Goal: Check status

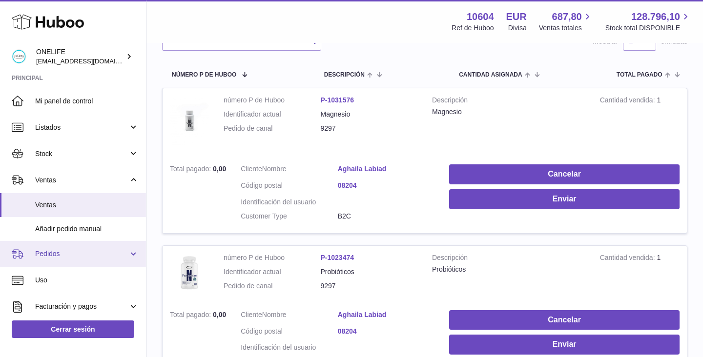
click at [71, 255] on span "Pedidos" at bounding box center [81, 254] width 93 height 9
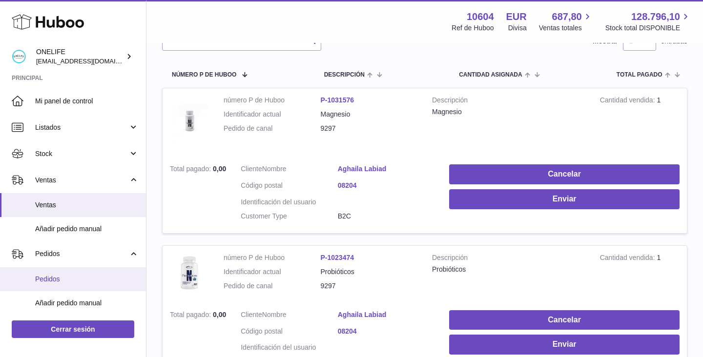
click at [70, 281] on span "Pedidos" at bounding box center [87, 279] width 104 height 9
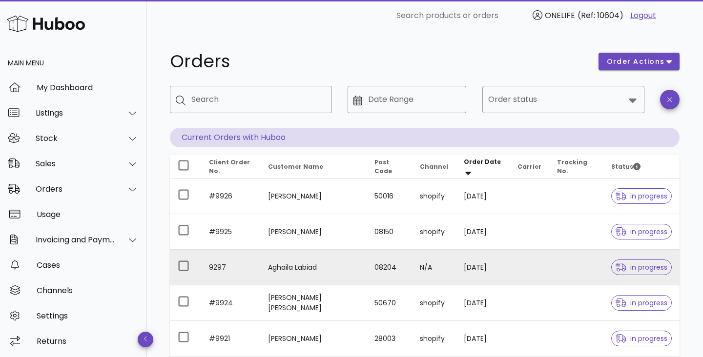
click at [305, 266] on td "Aghaila Labiad" at bounding box center [313, 268] width 106 height 36
